Goal: Task Accomplishment & Management: Manage account settings

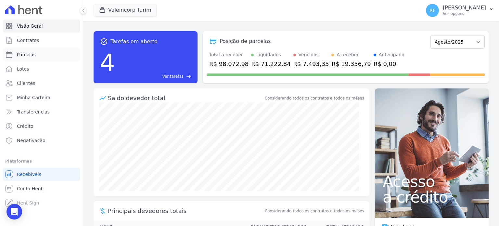
click at [13, 54] on link "Parcelas" at bounding box center [42, 54] width 78 height 13
select select
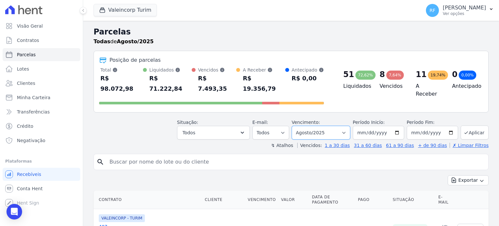
click at [344, 126] on select "Filtrar por período ──────── Todos os meses Julho/2024 Agosto/2024 Setembro/202…" at bounding box center [320, 133] width 58 height 14
select select "07/2025"
click at [297, 126] on select "Filtrar por período ──────── Todos os meses Julho/2024 Agosto/2024 Setembro/202…" at bounding box center [320, 133] width 58 height 14
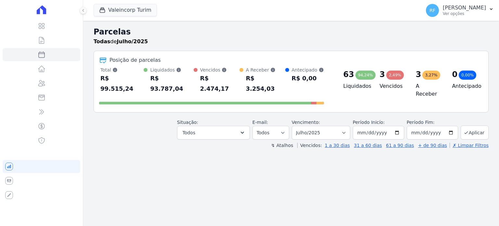
select select
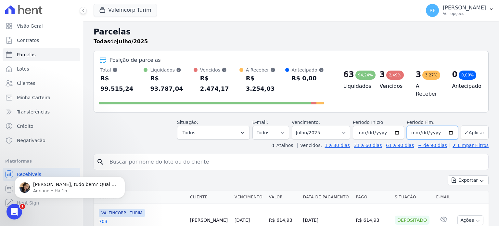
click at [418, 126] on input "2025-07-31" at bounding box center [431, 133] width 51 height 14
type input "[DATE]"
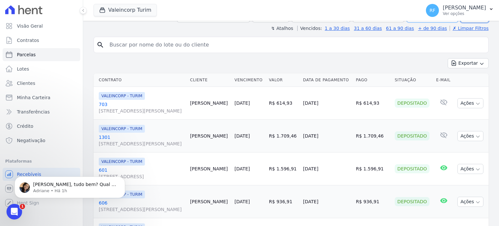
scroll to position [65, 0]
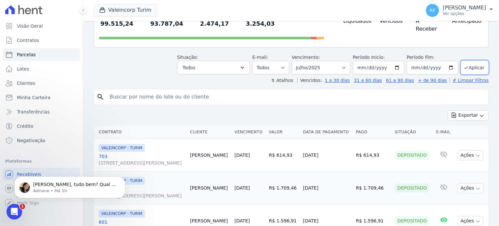
click at [432, 89] on div "search" at bounding box center [290, 97] width 395 height 16
click at [470, 60] on button "Aplicar" at bounding box center [474, 67] width 28 height 14
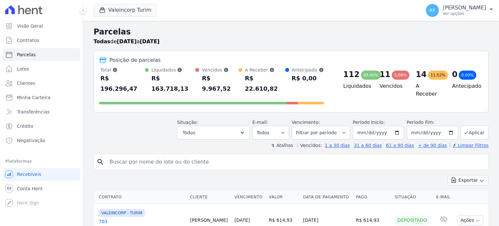
select select
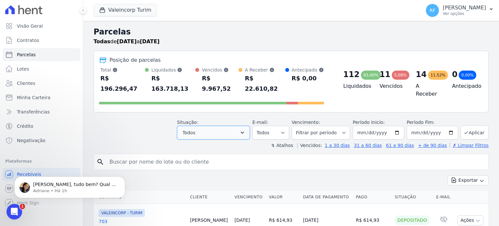
click at [244, 131] on icon "button" at bounding box center [242, 132] width 3 height 2
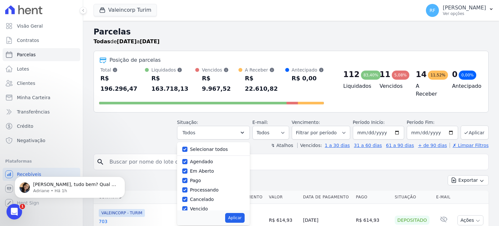
click at [213, 146] on label "Selecionar todos" at bounding box center [209, 148] width 38 height 5
click at [187, 146] on input "Selecionar todos" at bounding box center [184, 148] width 5 height 5
checkbox input "false"
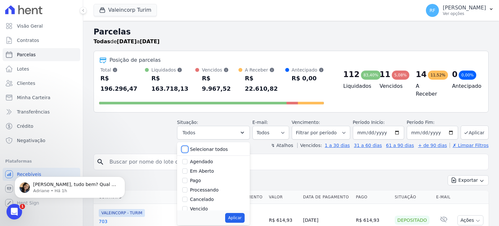
checkbox input "false"
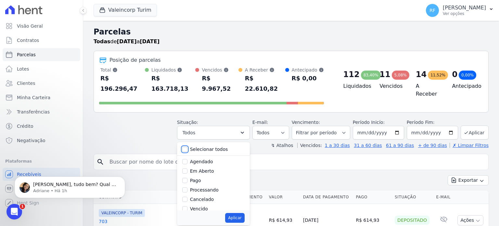
checkbox input "false"
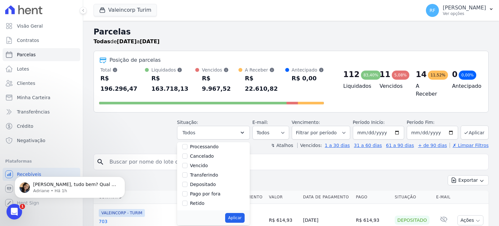
click at [205, 163] on label "Vencido" at bounding box center [199, 165] width 18 height 5
click at [187, 163] on input "Vencido" at bounding box center [184, 165] width 5 height 5
checkbox input "true"
click at [244, 213] on button "Aplicar" at bounding box center [234, 218] width 19 height 10
select select "overdue"
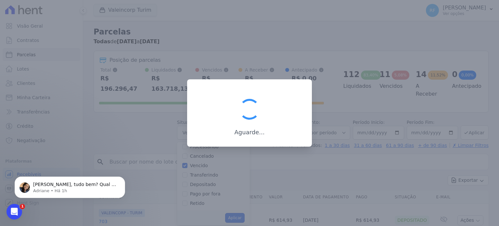
scroll to position [12, 0]
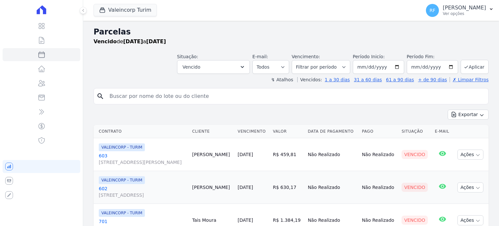
select select
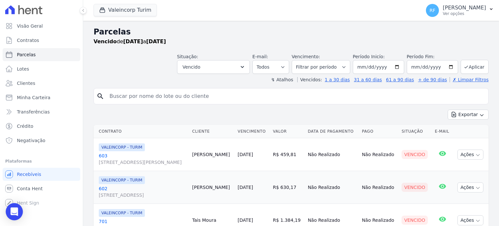
click at [10, 213] on div "Open Intercom Messenger" at bounding box center [14, 211] width 17 height 17
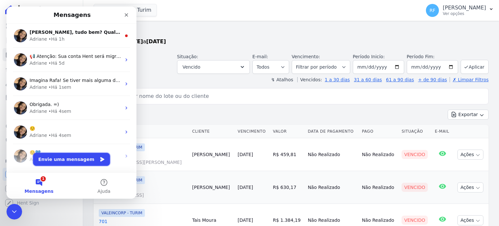
click at [68, 158] on button "Envie uma mensagem" at bounding box center [71, 159] width 77 height 13
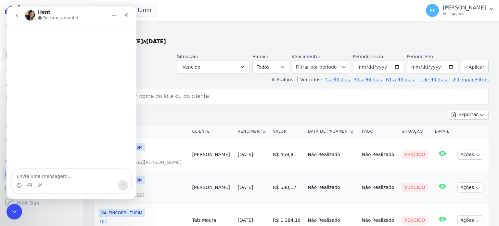
click at [18, 14] on icon "go back" at bounding box center [16, 15] width 5 height 5
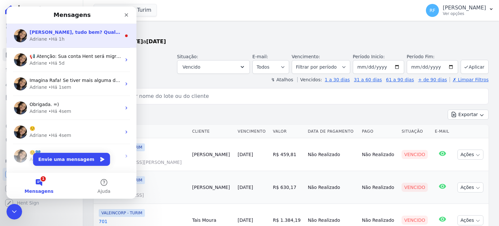
click at [72, 39] on div "Adriane • Há 1h" at bounding box center [76, 39] width 92 height 7
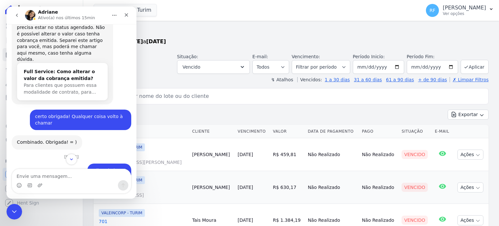
scroll to position [527, 0]
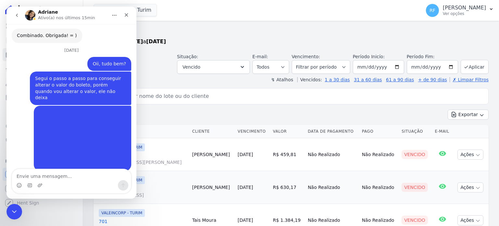
click at [62, 177] on textarea "Envie uma mensagem..." at bounding box center [71, 174] width 119 height 11
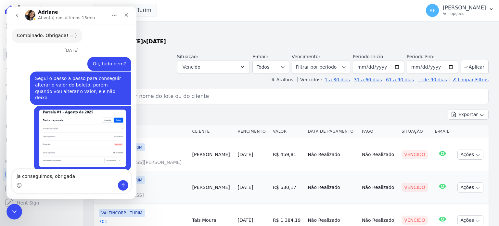
type textarea "ja conseguimos, obrigada!!"
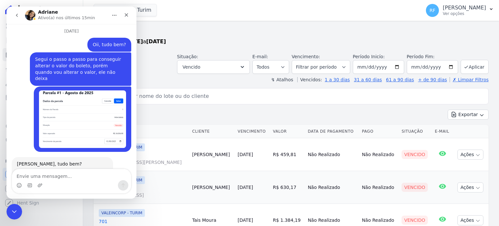
scroll to position [547, 0]
click at [125, 18] on div "Fechar" at bounding box center [126, 15] width 12 height 12
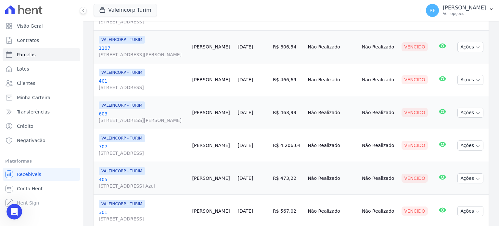
scroll to position [43, 0]
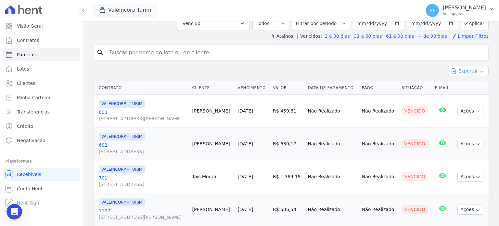
click at [471, 72] on button "Exportar" at bounding box center [467, 71] width 41 height 10
click at [471, 87] on span "Exportar PDF" at bounding box center [467, 86] width 34 height 6
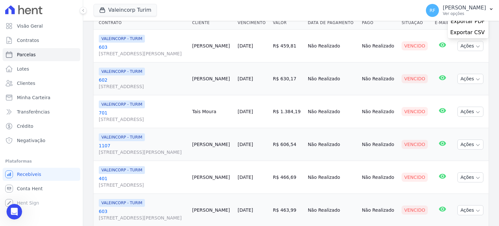
scroll to position [0, 0]
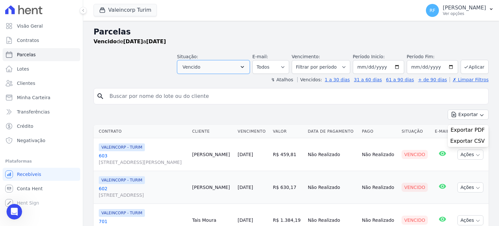
click at [214, 64] on button "Vencido" at bounding box center [213, 67] width 73 height 14
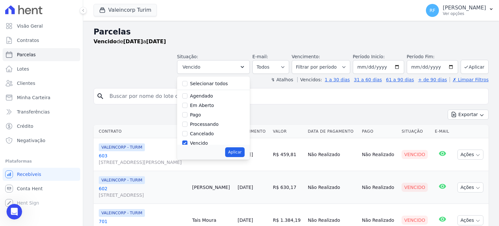
click at [205, 105] on label "Em Aberto" at bounding box center [202, 105] width 24 height 5
click at [187, 105] on input "Em Aberto" at bounding box center [184, 105] width 5 height 5
click at [205, 105] on label "Em Aberto" at bounding box center [202, 105] width 24 height 5
click at [187, 105] on input "Em Aberto" at bounding box center [184, 105] width 5 height 5
click at [210, 107] on label "Em Aberto" at bounding box center [202, 105] width 24 height 5
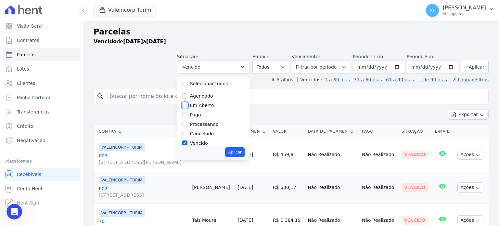
click at [187, 107] on input "Em Aberto" at bounding box center [184, 105] width 5 height 5
click at [210, 107] on label "Em Aberto" at bounding box center [202, 105] width 24 height 5
click at [187, 107] on input "Em Aberto" at bounding box center [184, 105] width 5 height 5
checkbox input "false"
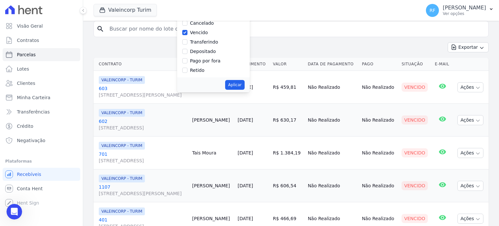
scroll to position [32, 0]
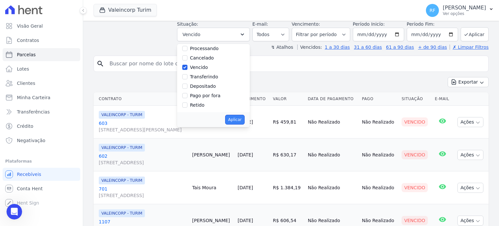
click at [240, 121] on button "Aplicar" at bounding box center [234, 120] width 19 height 10
select select "overdue"
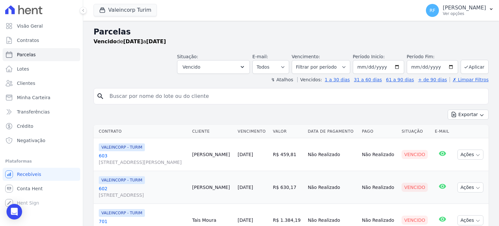
select select
